Goal: Book appointment/travel/reservation

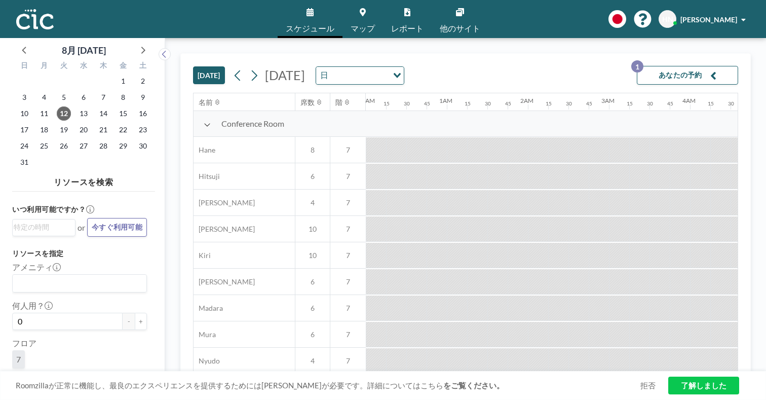
scroll to position [0, 783]
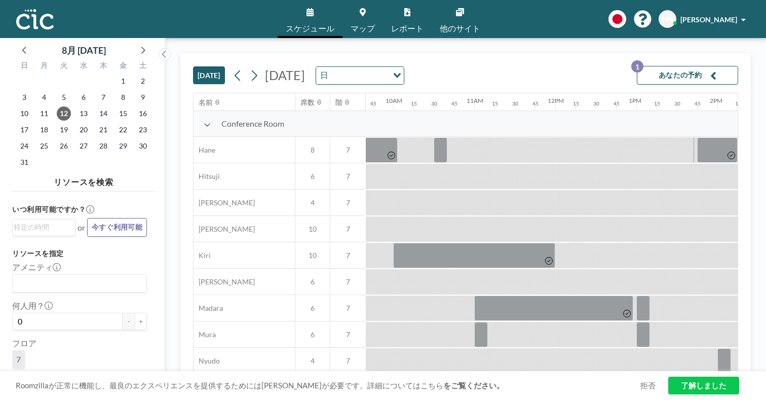
click at [365, 25] on span "マップ" at bounding box center [363, 28] width 24 height 8
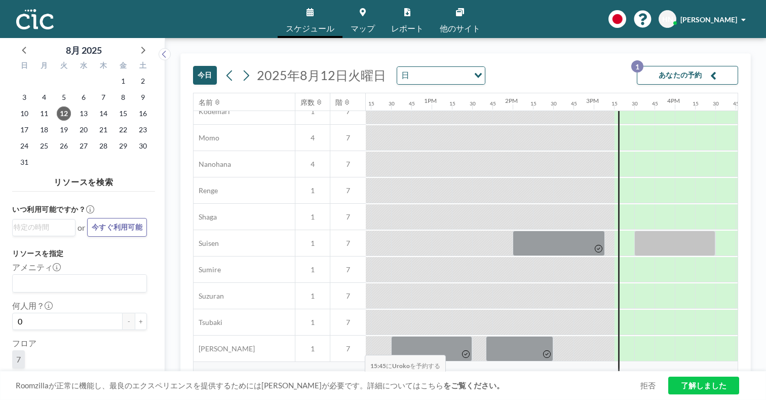
scroll to position [490, 988]
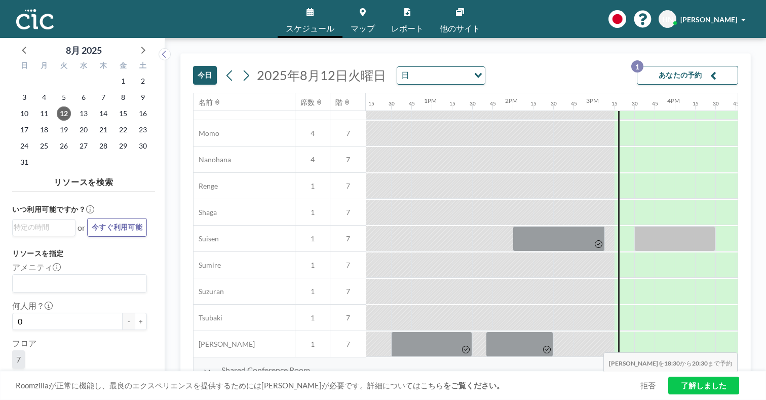
drag, startPoint x: 535, startPoint y: 364, endPoint x: 660, endPoint y: 364, distance: 125.1
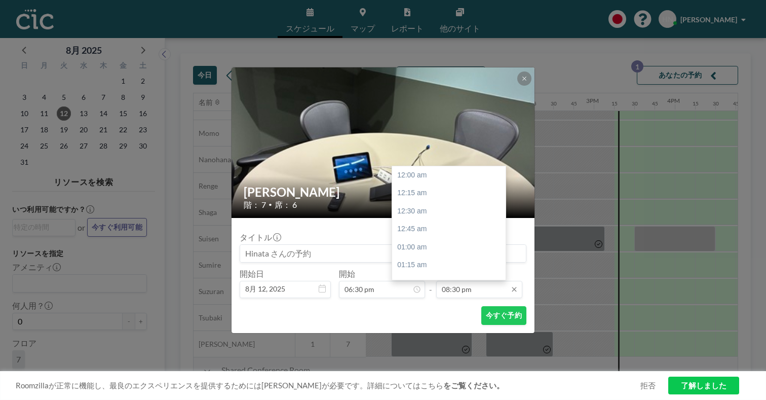
scroll to position [1326, 0]
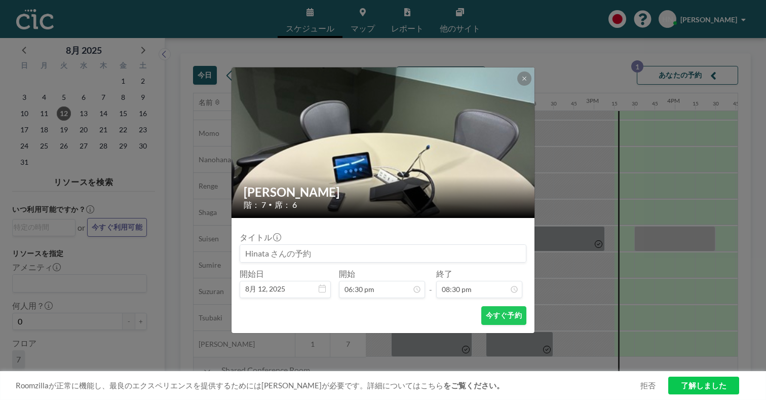
click at [350, 245] on input at bounding box center [383, 253] width 286 height 17
type input "[PERSON_NAME]"
click at [482, 306] on button "今すぐ予約" at bounding box center [503, 315] width 45 height 19
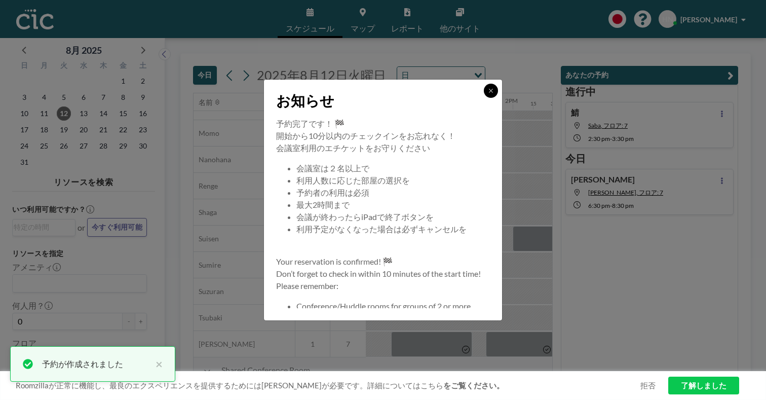
click at [484, 98] on button at bounding box center [491, 91] width 14 height 14
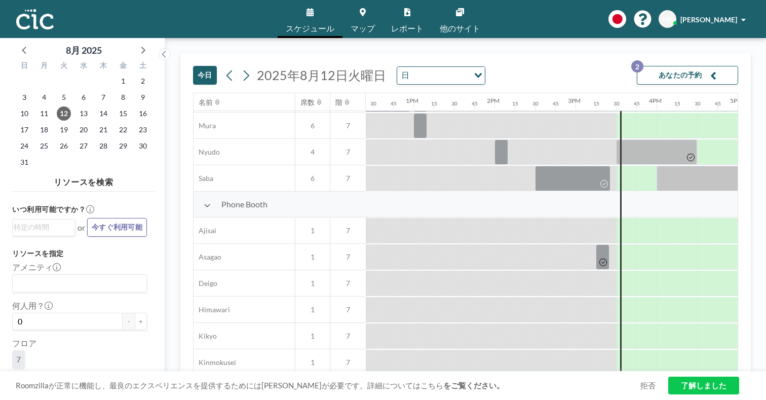
scroll to position [0, 1006]
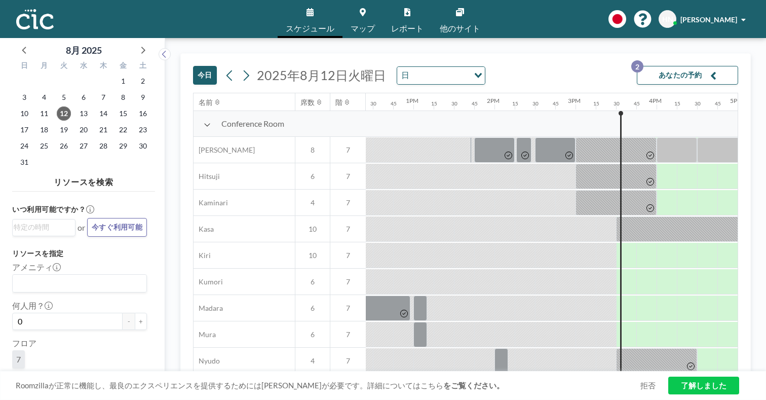
click at [588, 54] on div "今日 2025年8月12日火曜日 日 Loading... あなたの予約 2" at bounding box center [465, 73] width 545 height 39
